Goal: Task Accomplishment & Management: Use online tool/utility

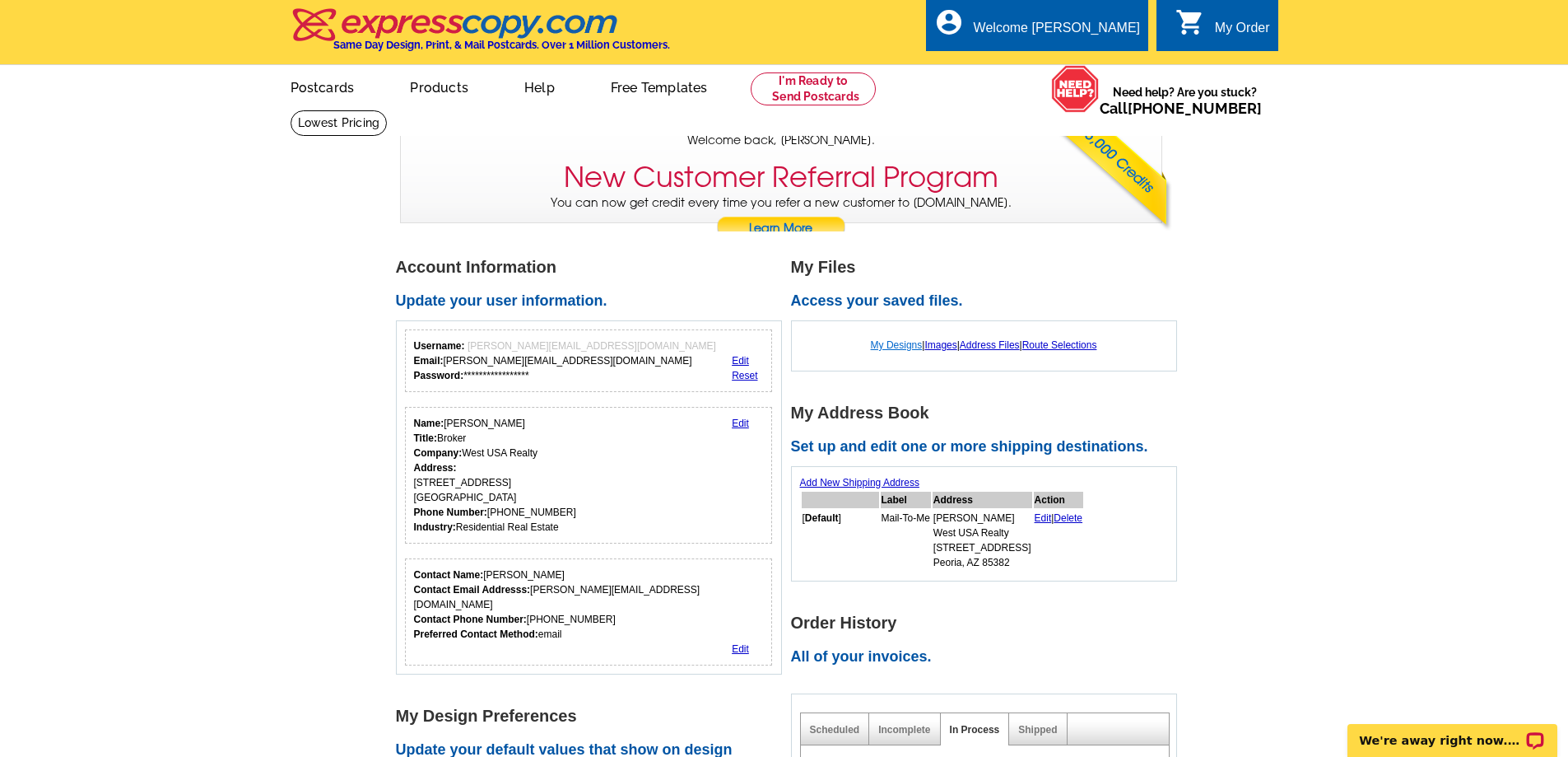
click at [898, 345] on link "My Designs" at bounding box center [897, 345] width 52 height 11
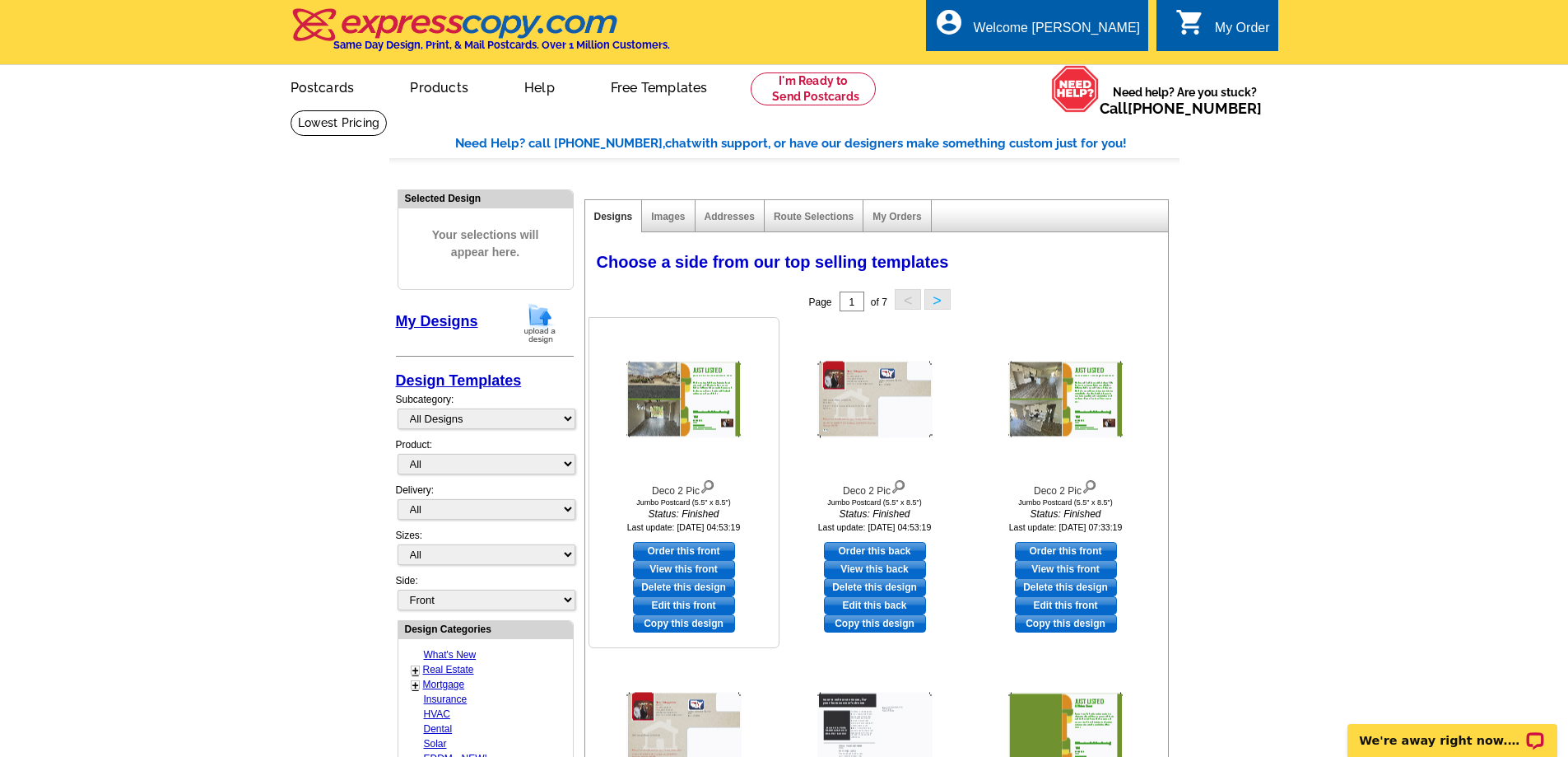
click at [704, 604] on link "Edit this front" at bounding box center [684, 605] width 102 height 18
select select "2"
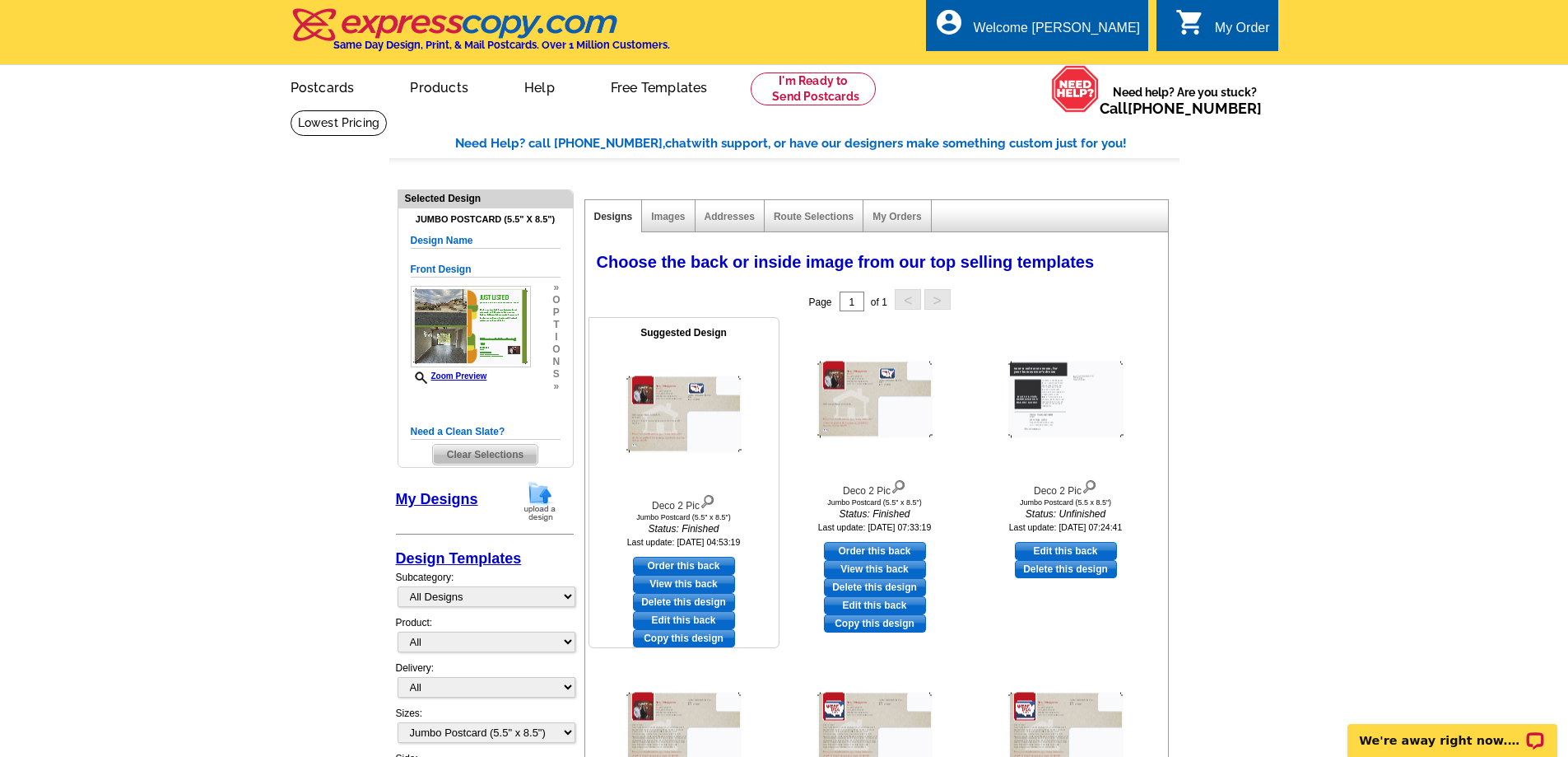
click at [711, 617] on link "Edit this back" at bounding box center [684, 620] width 102 height 18
select select "front"
